Goal: Use online tool/utility: Utilize a website feature to perform a specific function

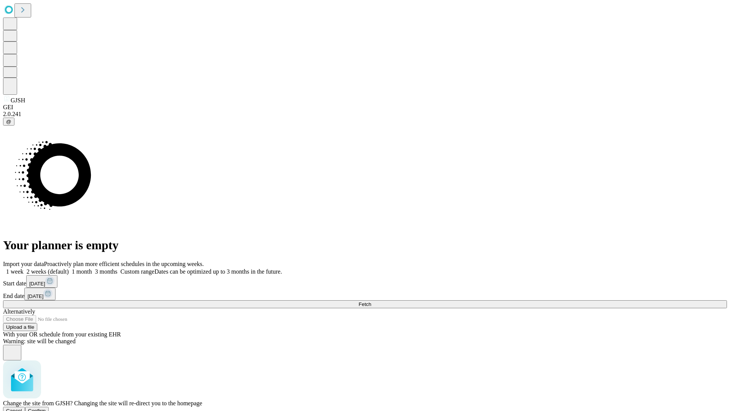
click at [46, 408] on span "Confirm" at bounding box center [37, 411] width 18 height 6
click at [92, 268] on label "1 month" at bounding box center [80, 271] width 23 height 6
click at [371, 301] on span "Fetch" at bounding box center [365, 304] width 13 height 6
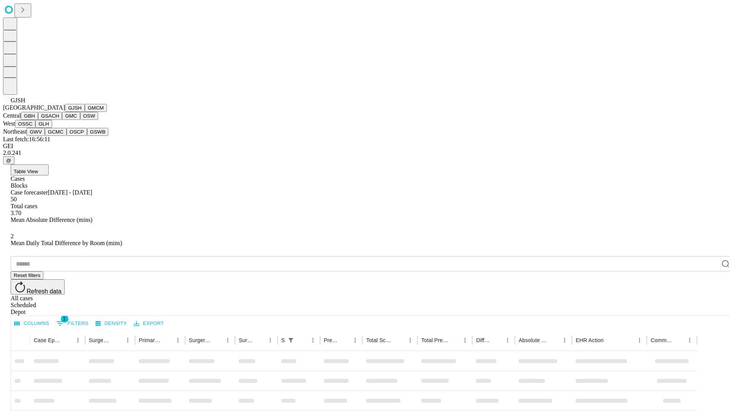
click at [85, 112] on button "GMCM" at bounding box center [96, 108] width 22 height 8
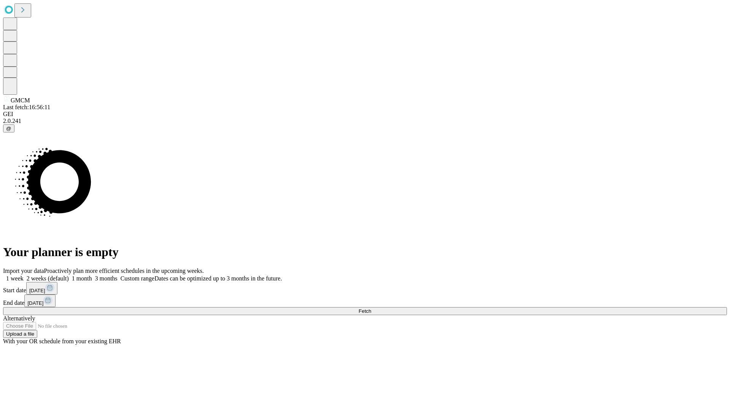
click at [92, 275] on label "1 month" at bounding box center [80, 278] width 23 height 6
click at [371, 308] on span "Fetch" at bounding box center [365, 311] width 13 height 6
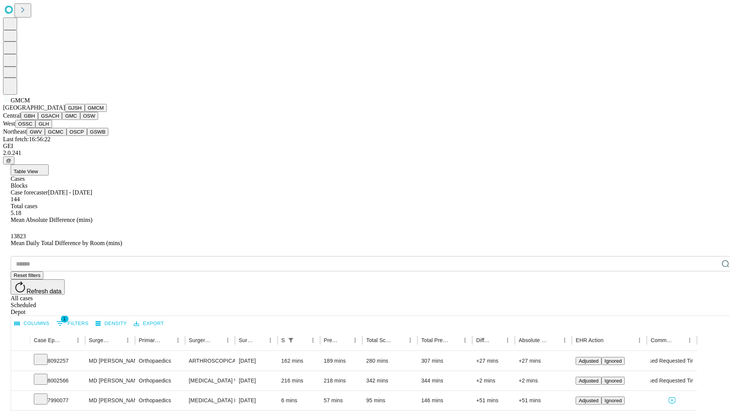
click at [38, 120] on button "GBH" at bounding box center [29, 116] width 17 height 8
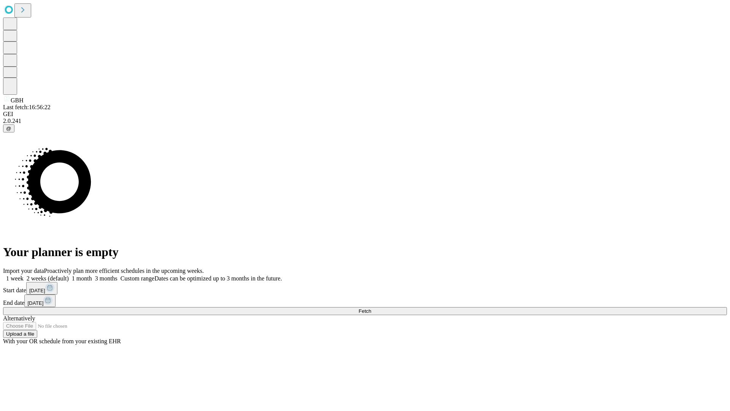
click at [92, 275] on label "1 month" at bounding box center [80, 278] width 23 height 6
click at [371, 308] on span "Fetch" at bounding box center [365, 311] width 13 height 6
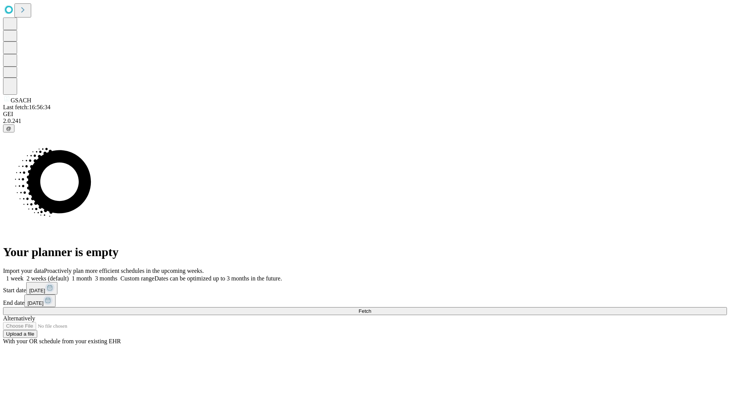
click at [371, 308] on span "Fetch" at bounding box center [365, 311] width 13 height 6
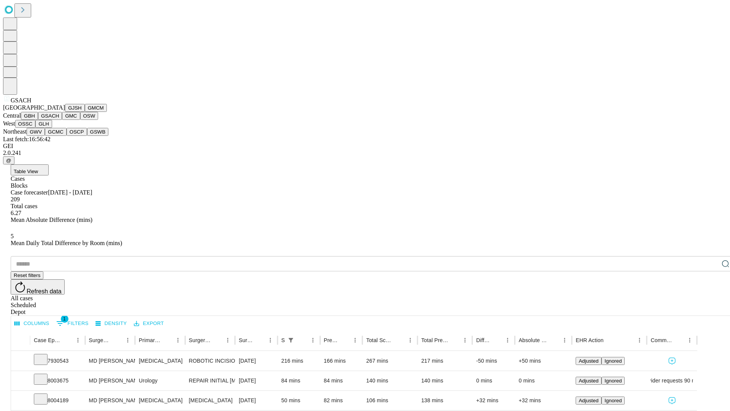
click at [62, 120] on button "GMC" at bounding box center [71, 116] width 18 height 8
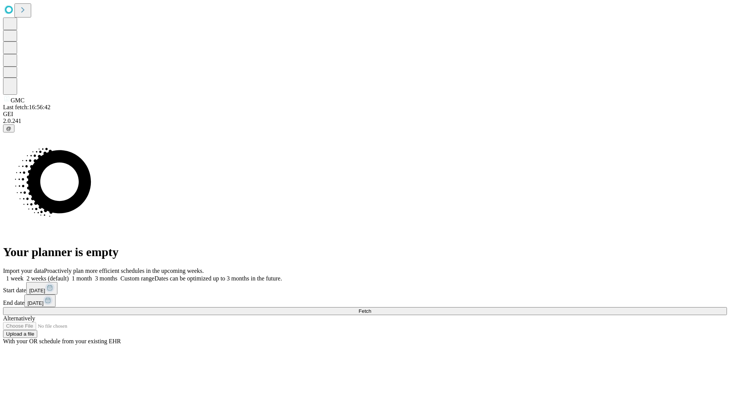
click at [92, 275] on label "1 month" at bounding box center [80, 278] width 23 height 6
click at [371, 308] on span "Fetch" at bounding box center [365, 311] width 13 height 6
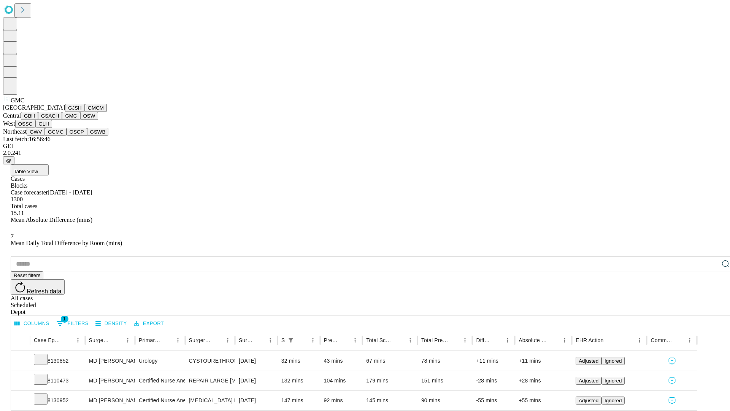
click at [80, 120] on button "OSW" at bounding box center [89, 116] width 18 height 8
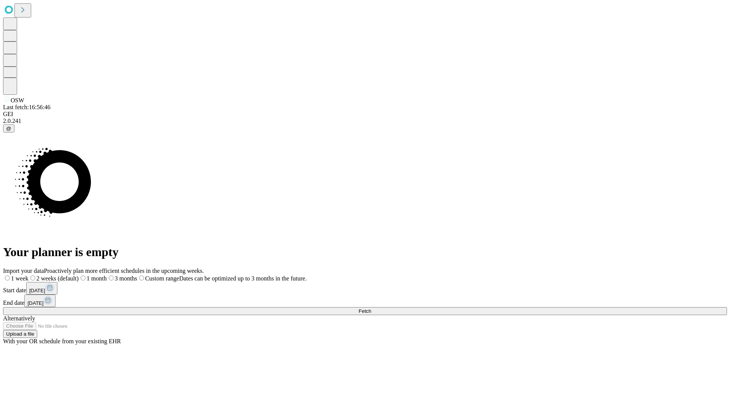
click at [107, 275] on label "1 month" at bounding box center [93, 278] width 28 height 6
click at [371, 308] on span "Fetch" at bounding box center [365, 311] width 13 height 6
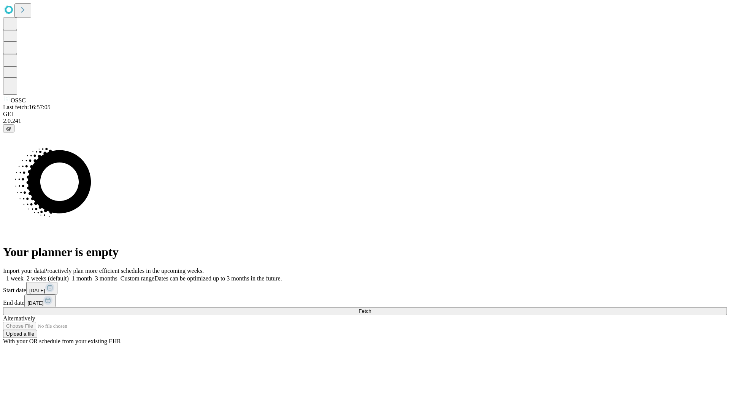
click at [92, 275] on label "1 month" at bounding box center [80, 278] width 23 height 6
click at [371, 308] on span "Fetch" at bounding box center [365, 311] width 13 height 6
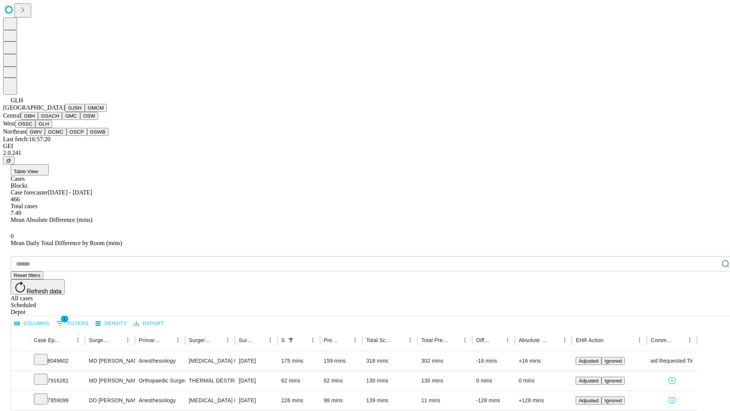
click at [45, 136] on button "GWV" at bounding box center [36, 132] width 18 height 8
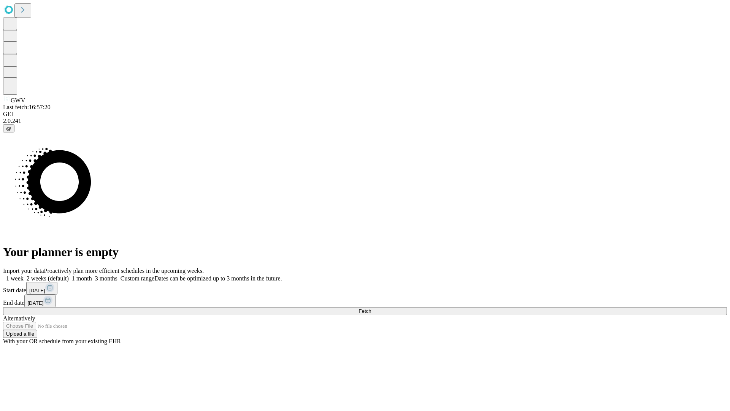
click at [92, 275] on label "1 month" at bounding box center [80, 278] width 23 height 6
click at [371, 308] on span "Fetch" at bounding box center [365, 311] width 13 height 6
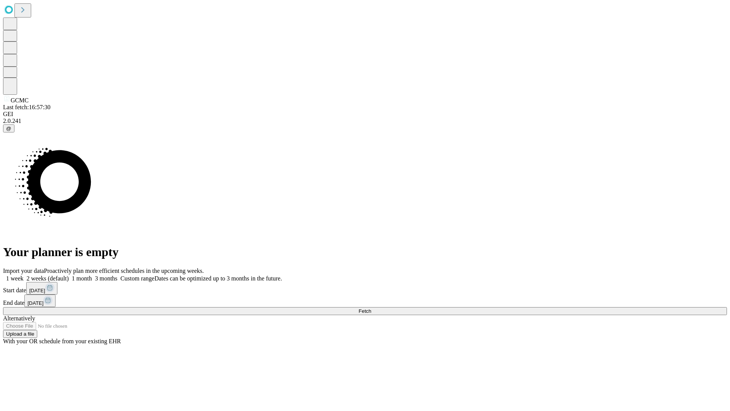
click at [92, 275] on label "1 month" at bounding box center [80, 278] width 23 height 6
click at [371, 308] on span "Fetch" at bounding box center [365, 311] width 13 height 6
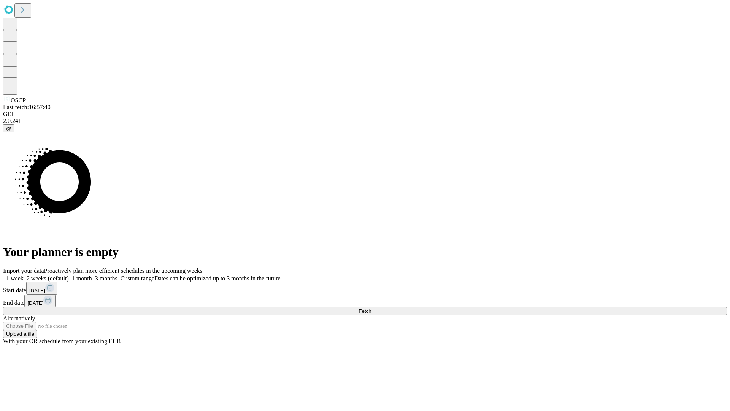
click at [371, 308] on span "Fetch" at bounding box center [365, 311] width 13 height 6
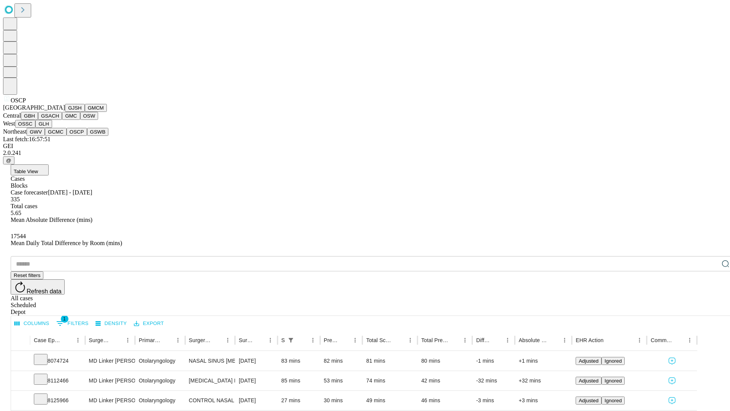
click at [87, 136] on button "GSWB" at bounding box center [98, 132] width 22 height 8
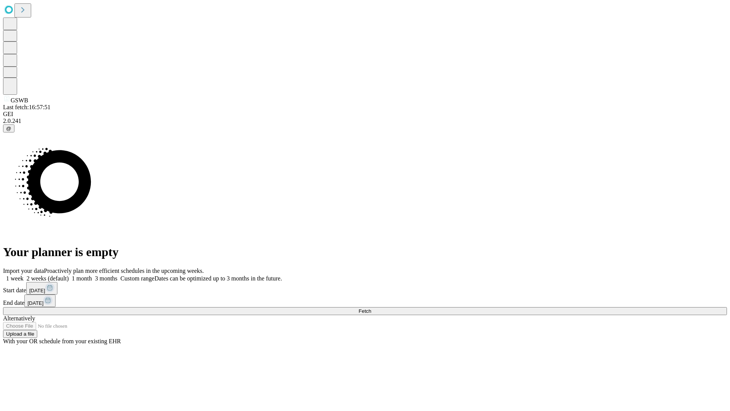
click at [92, 275] on label "1 month" at bounding box center [80, 278] width 23 height 6
click at [371, 308] on span "Fetch" at bounding box center [365, 311] width 13 height 6
